Goal: Communication & Community: Answer question/provide support

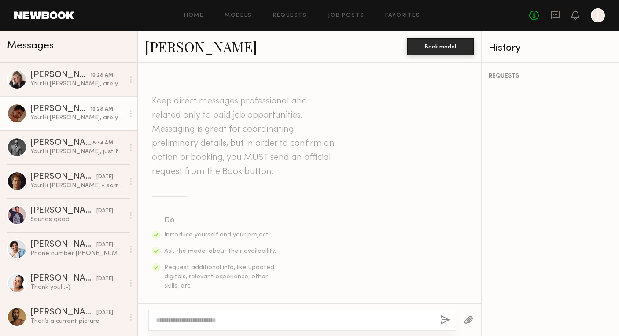
scroll to position [677, 0]
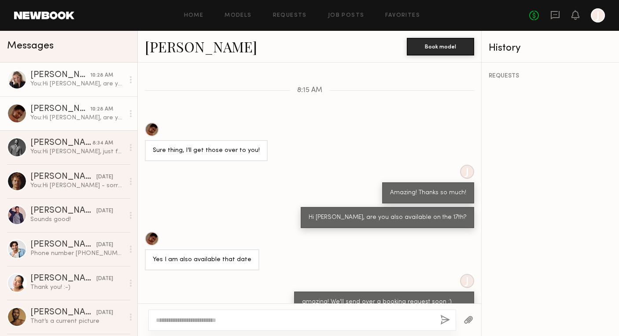
click at [81, 87] on div "You: Hi Klaudia, are you also free on the 17th?" at bounding box center [77, 84] width 94 height 8
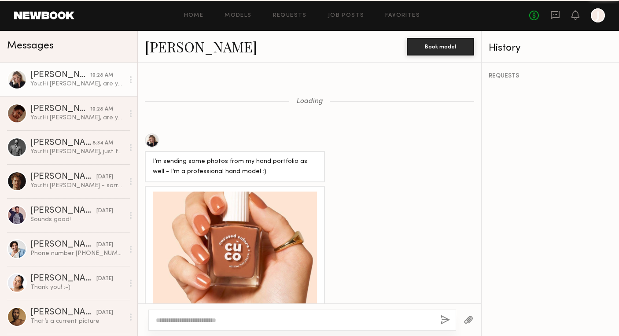
scroll to position [1414, 0]
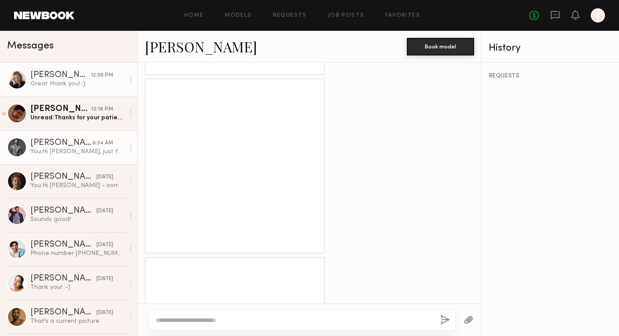
scroll to position [2104, 0]
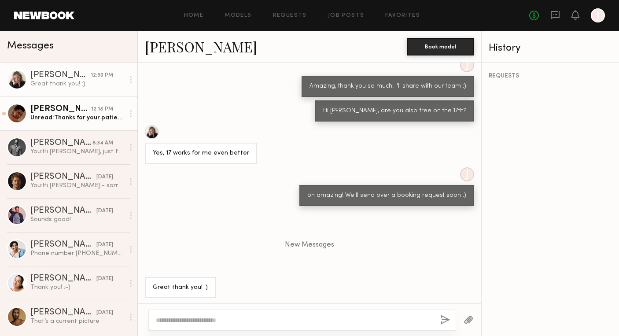
click at [94, 122] on link "[PERSON_NAME] 12:18 PM Unread: Thanks for your patience! :)" at bounding box center [68, 113] width 137 height 34
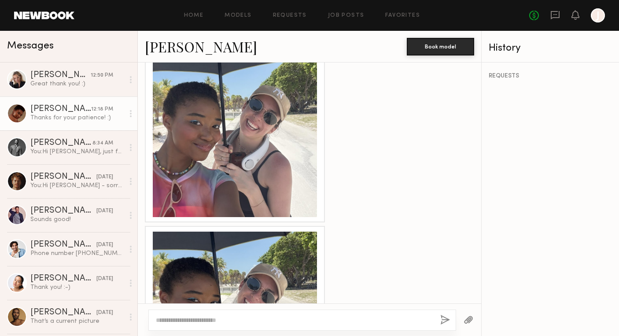
scroll to position [930, 0]
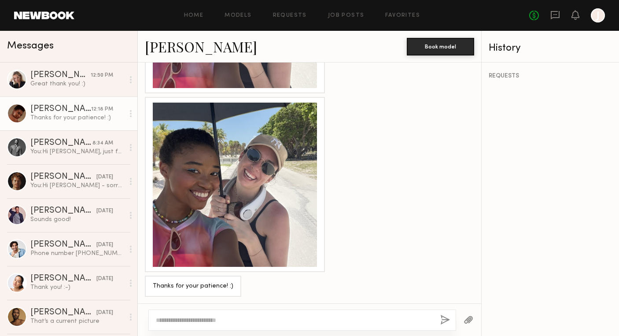
click at [219, 322] on textarea at bounding box center [294, 320] width 277 height 9
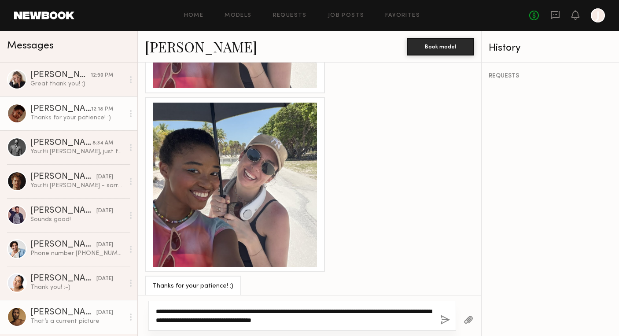
drag, startPoint x: 356, startPoint y: 321, endPoint x: 127, endPoint y: 301, distance: 230.2
click at [127, 301] on div "Messages [PERSON_NAME] 12:50 PM Great thank you! :) [PERSON_NAME] 12:18 PM Than…" at bounding box center [309, 183] width 619 height 305
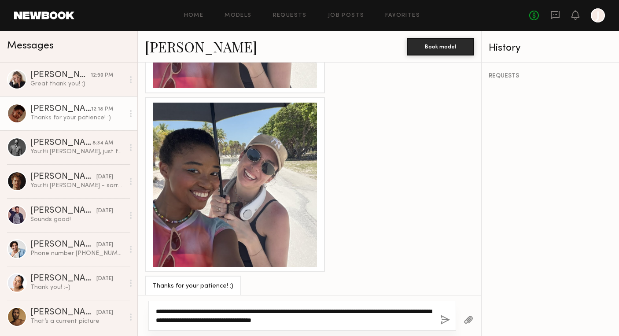
type textarea "**********"
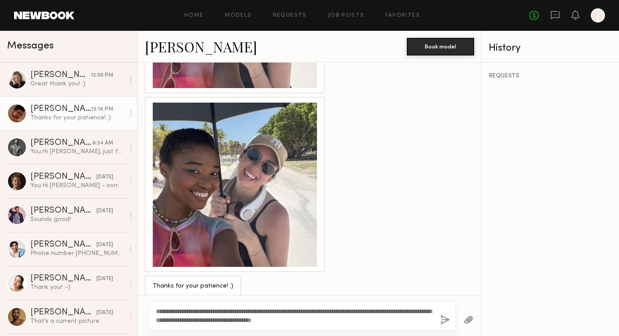
click at [447, 320] on button "button" at bounding box center [445, 320] width 10 height 11
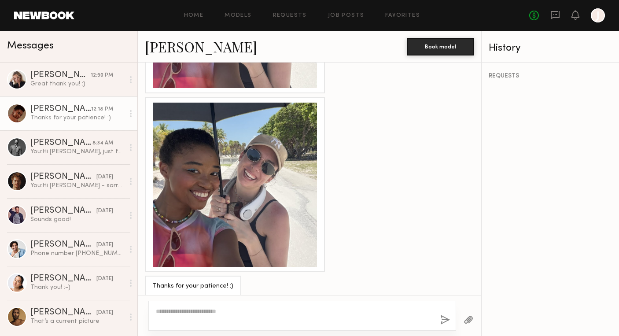
scroll to position [1042, 0]
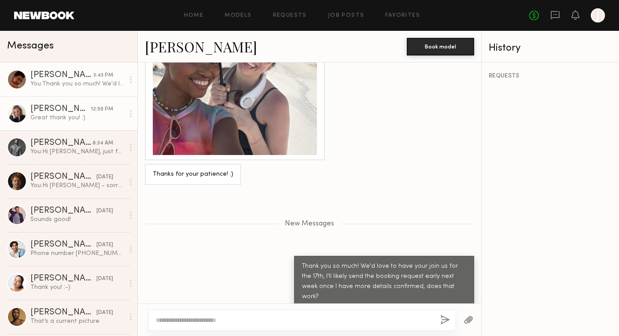
click at [95, 110] on div "12:50 PM" at bounding box center [102, 109] width 22 height 8
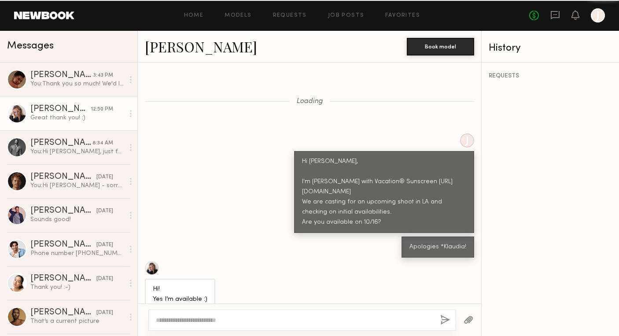
scroll to position [2038, 0]
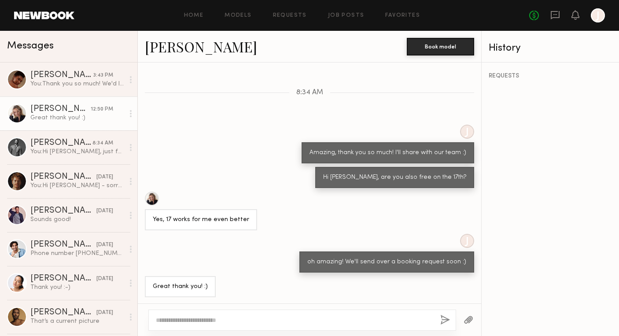
click at [259, 324] on div at bounding box center [302, 319] width 308 height 21
click at [252, 321] on textarea at bounding box center [294, 320] width 277 height 9
paste textarea "**********"
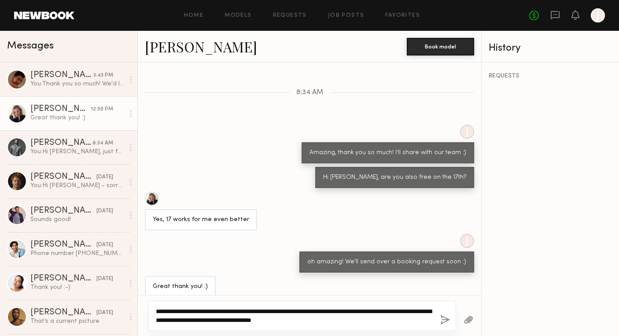
type textarea "**********"
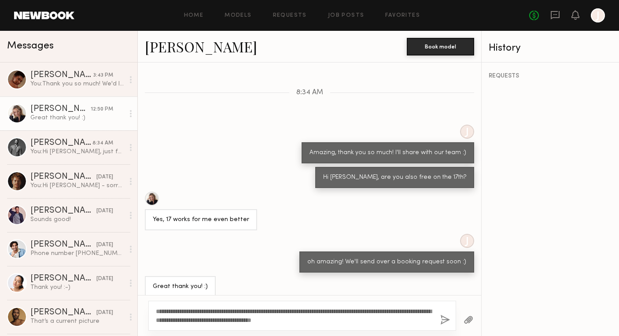
click at [441, 316] on button "button" at bounding box center [445, 320] width 10 height 11
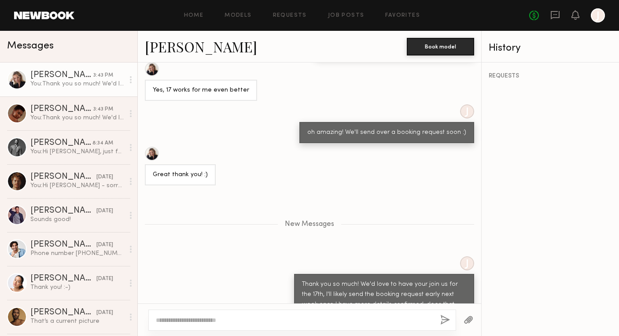
scroll to position [2176, 0]
